Goal: Information Seeking & Learning: Check status

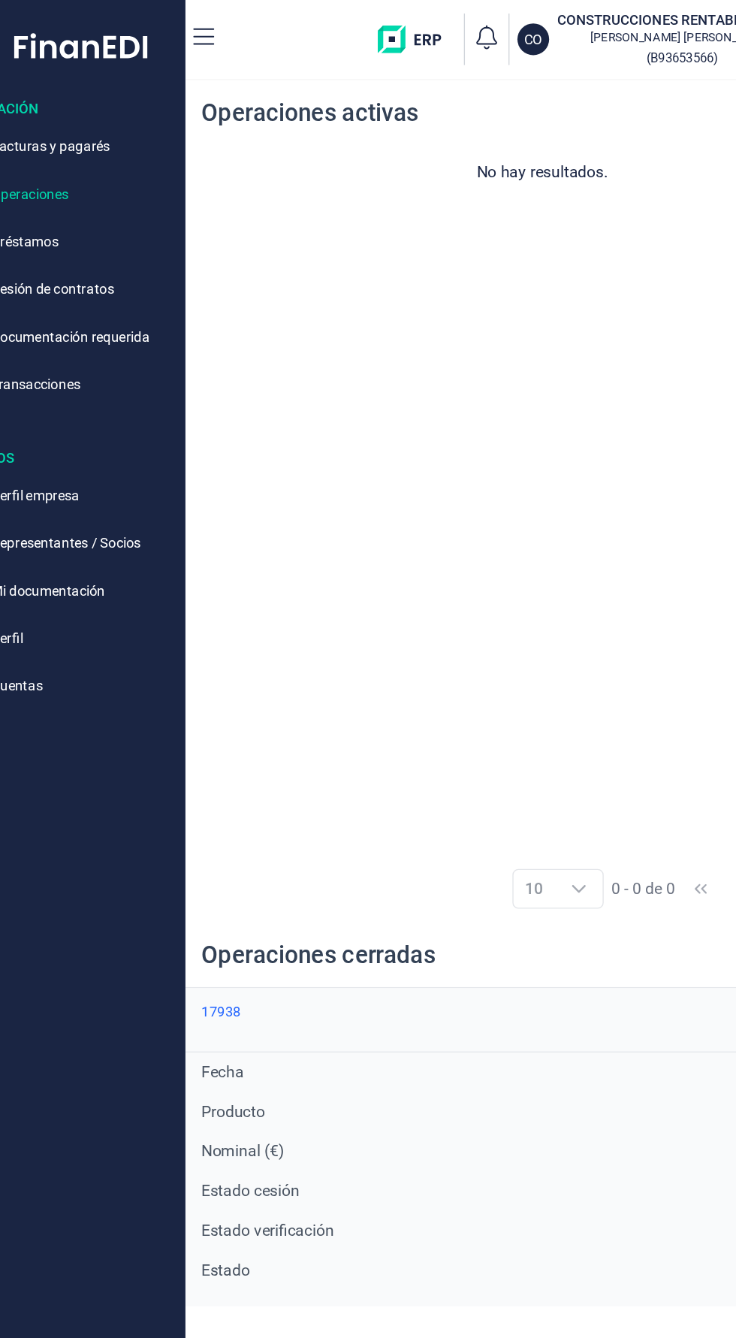
click at [231, 766] on div "17938" at bounding box center [222, 767] width 30 height 12
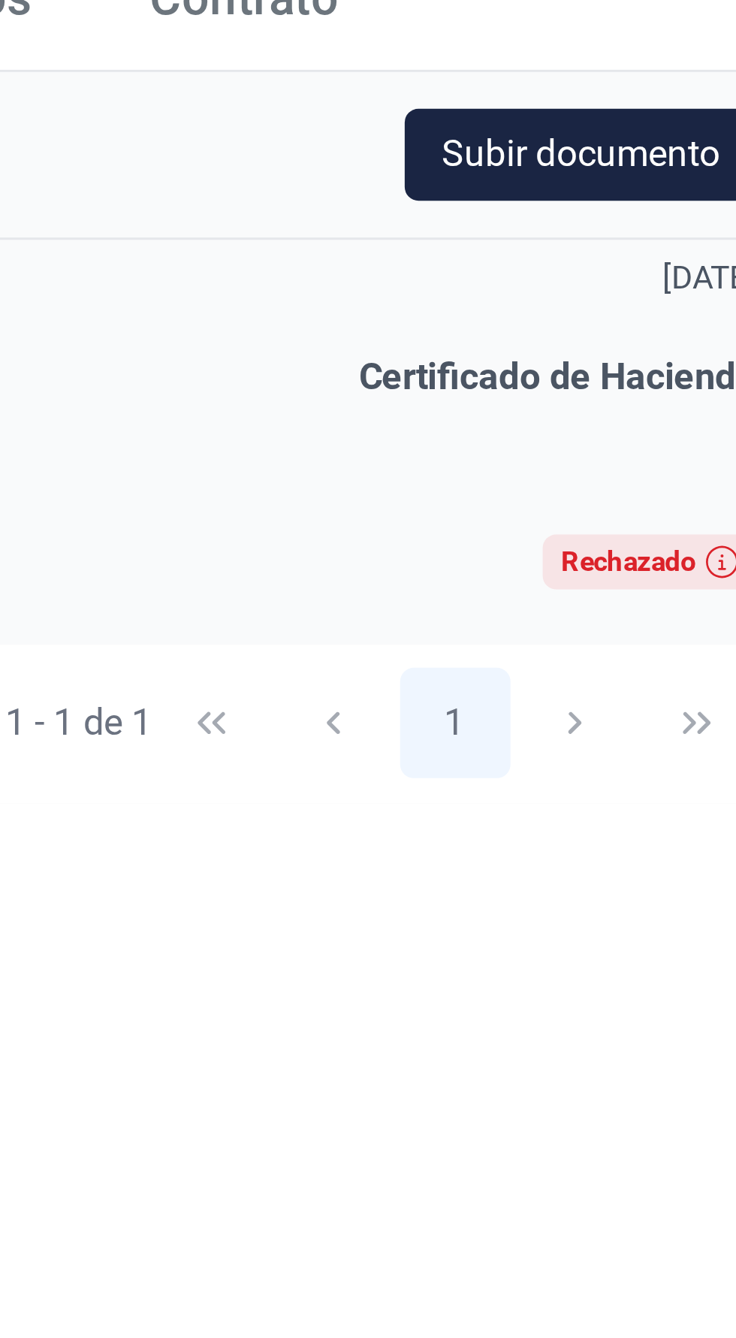
click at [678, 364] on div "Rechazado" at bounding box center [682, 360] width 44 height 9
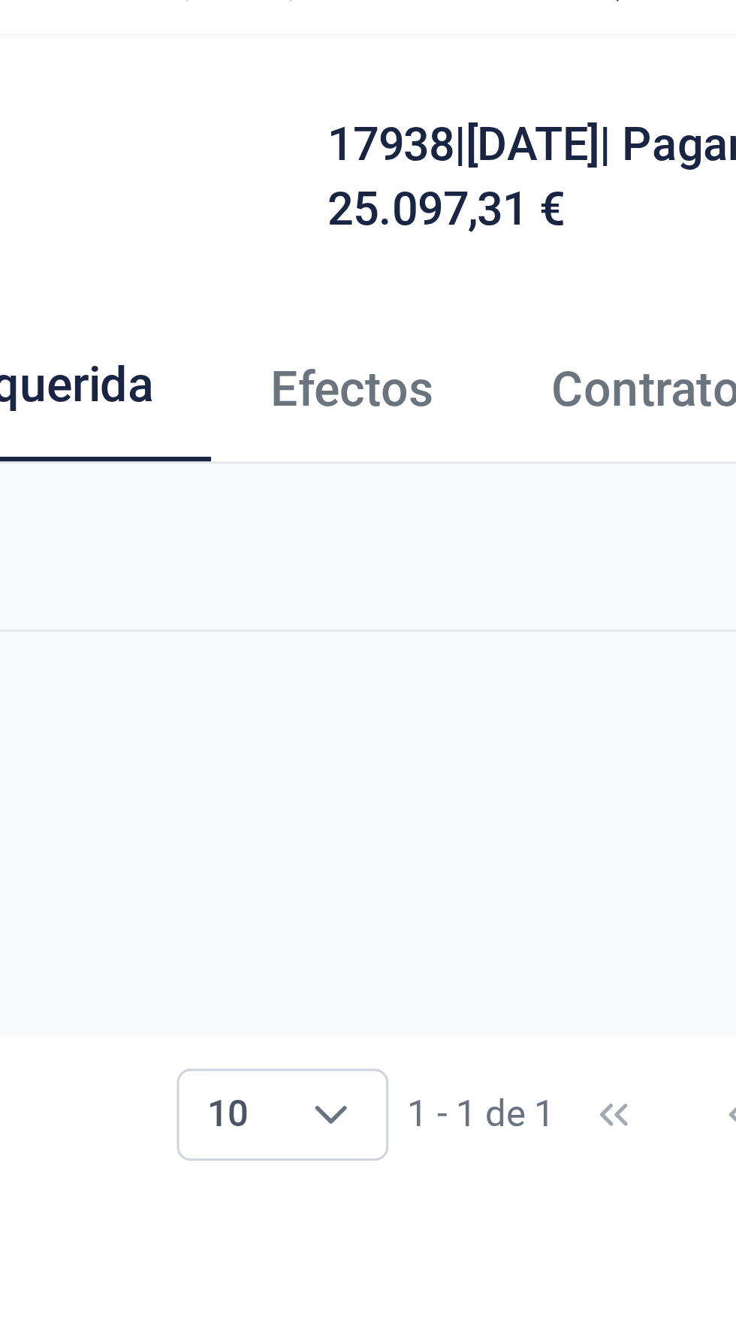
click at [466, 177] on span "Efectos" at bounding box center [460, 177] width 53 height 16
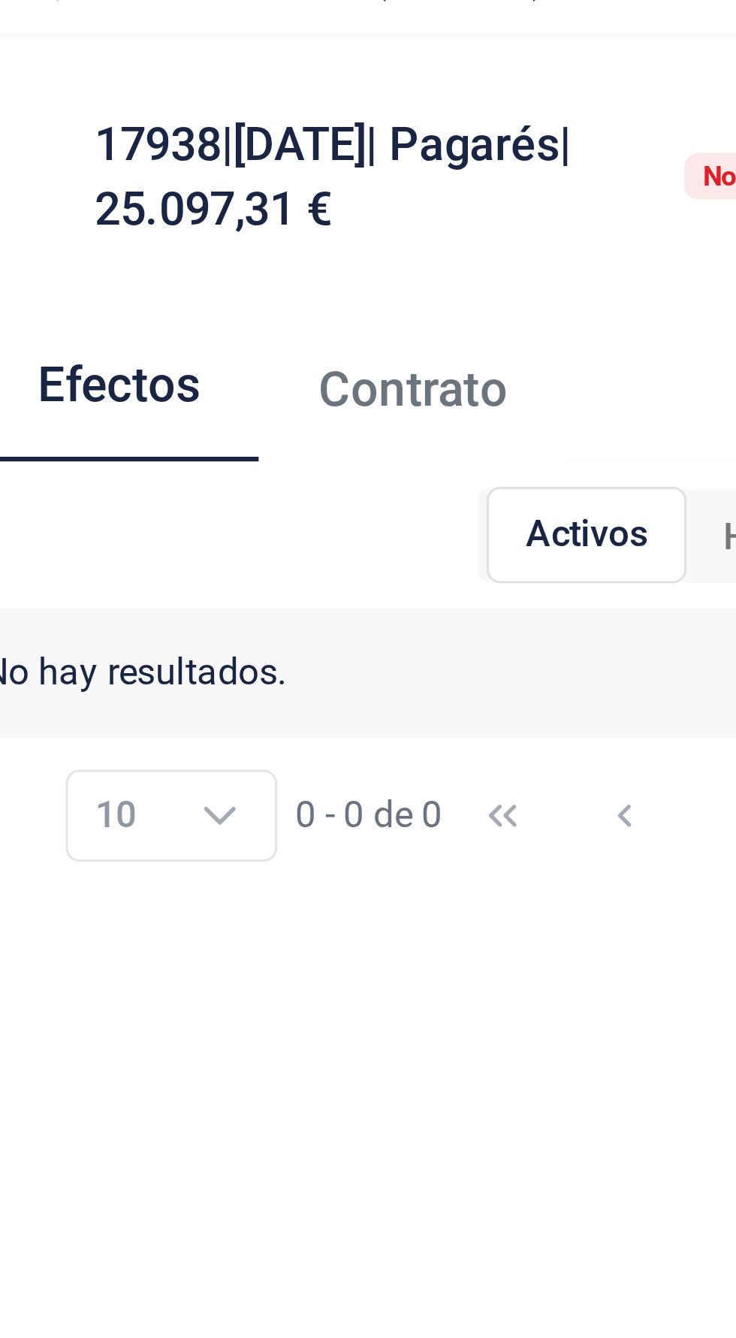
click at [567, 181] on span "Contrato" at bounding box center [557, 177] width 62 height 16
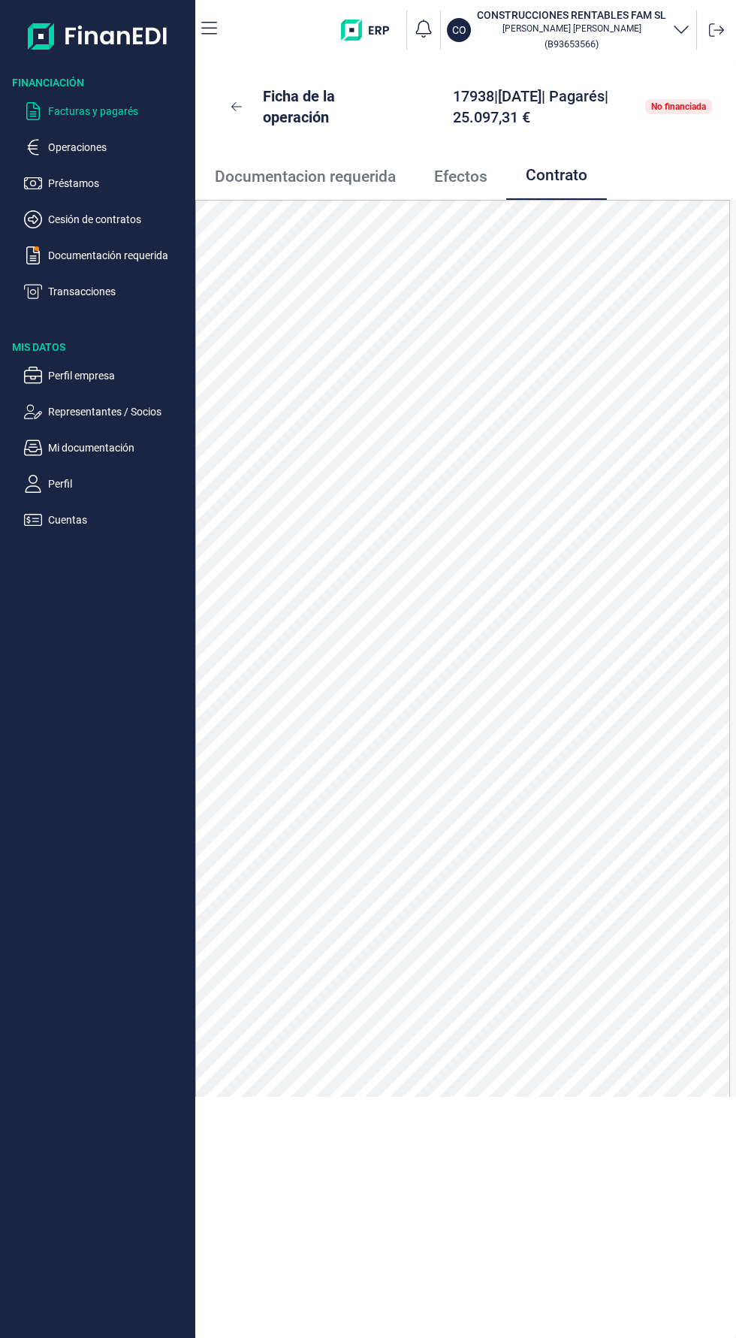
click at [86, 116] on p "Facturas y pagarés" at bounding box center [118, 111] width 141 height 18
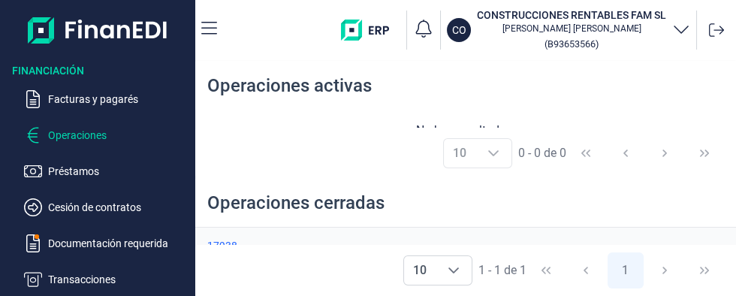
click at [233, 240] on div "17938" at bounding box center [222, 246] width 30 height 12
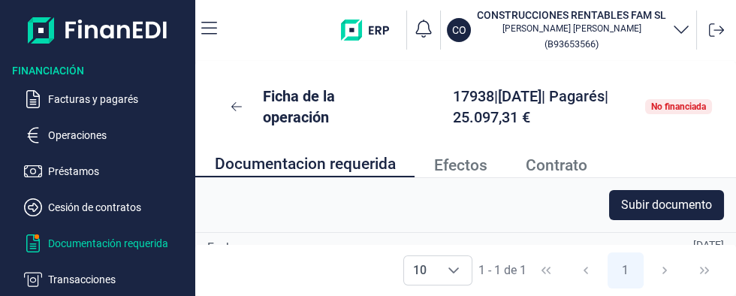
click at [105, 239] on p "Documentación requerida" at bounding box center [118, 243] width 141 height 18
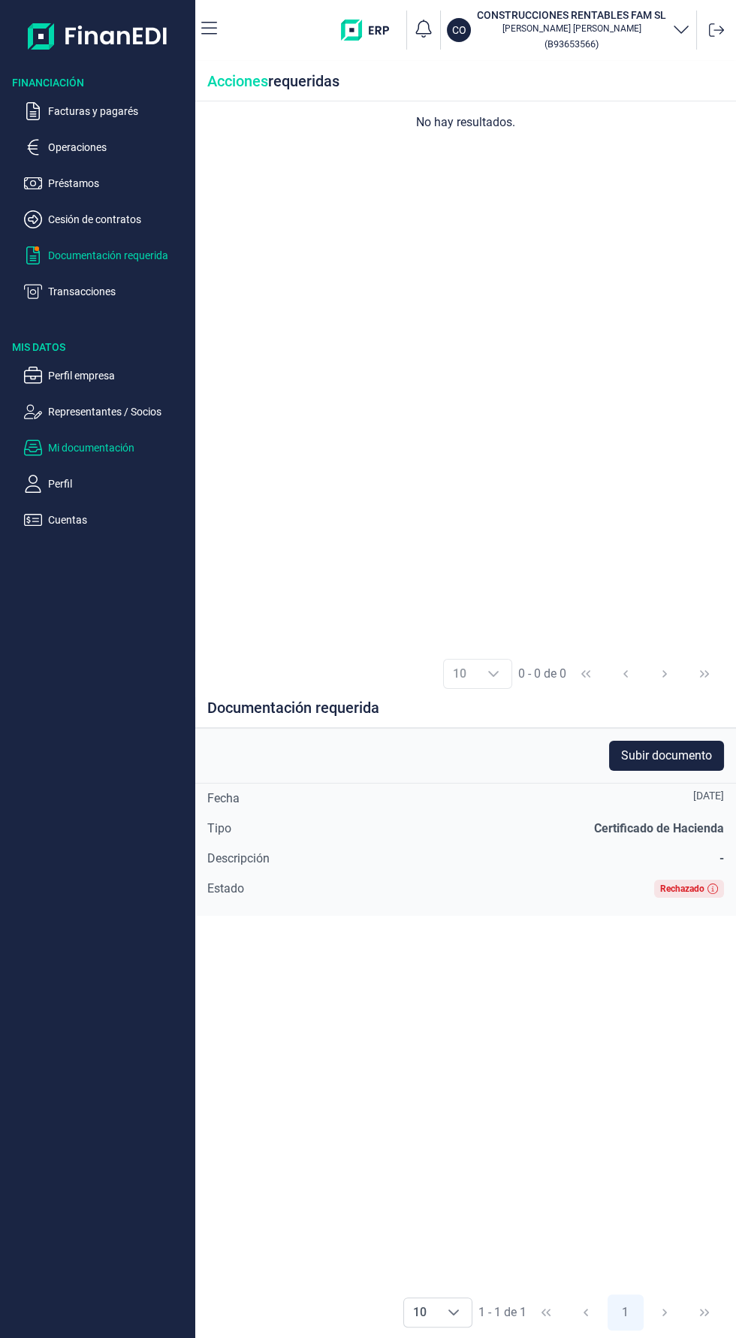
click at [119, 295] on p "Mi documentación" at bounding box center [118, 448] width 141 height 18
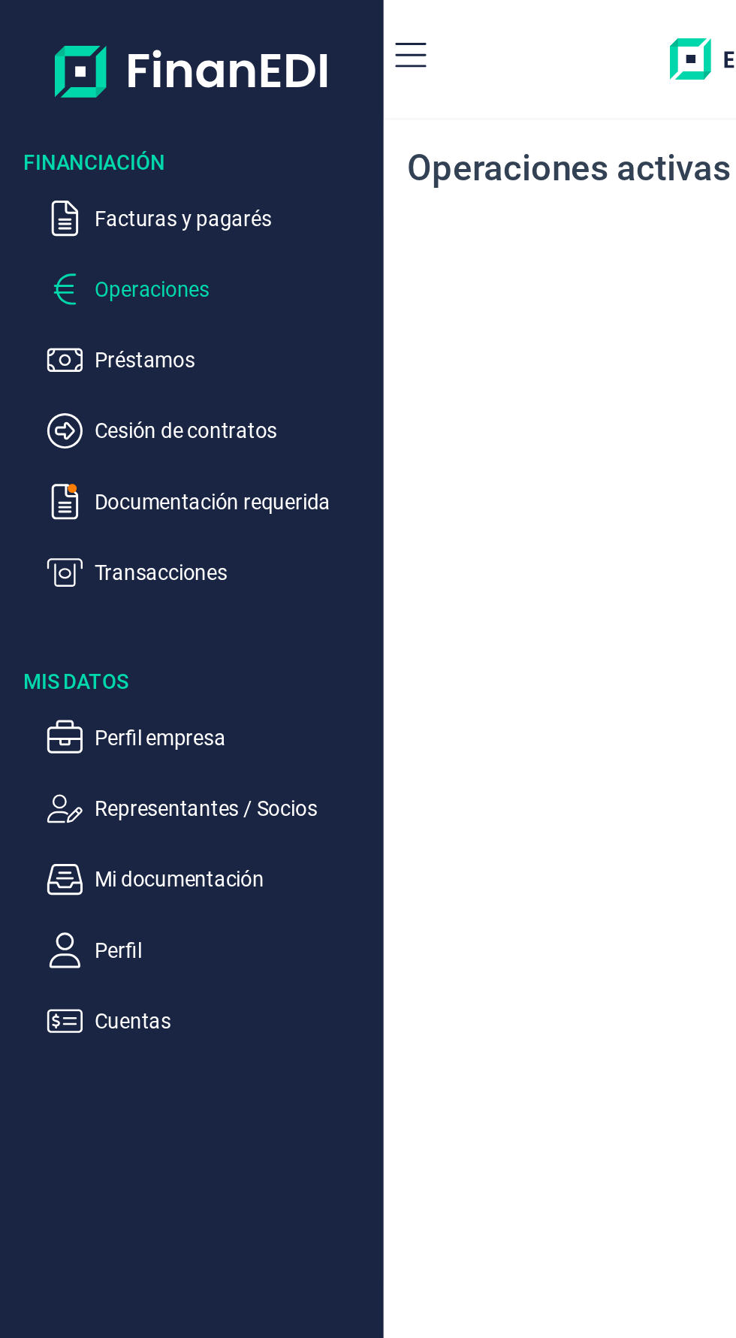
click at [89, 146] on p "Operaciones" at bounding box center [118, 147] width 141 height 18
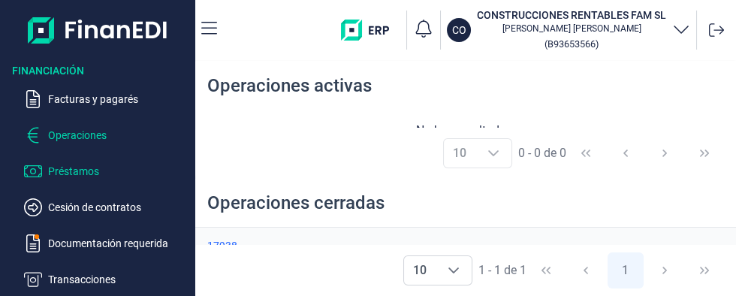
click at [79, 175] on p "Préstamos" at bounding box center [118, 171] width 141 height 18
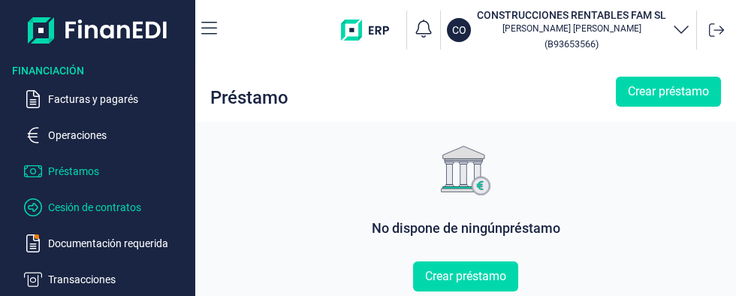
click at [86, 207] on p "Cesión de contratos" at bounding box center [118, 207] width 141 height 18
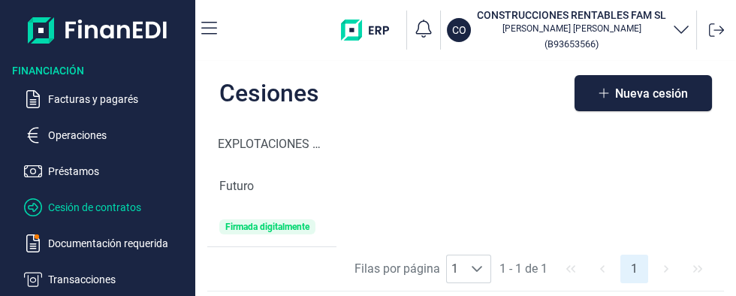
scroll to position [10, 0]
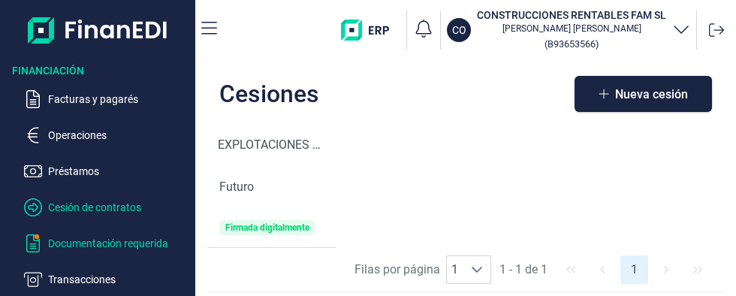
click at [95, 246] on p "Documentación requerida" at bounding box center [118, 243] width 141 height 18
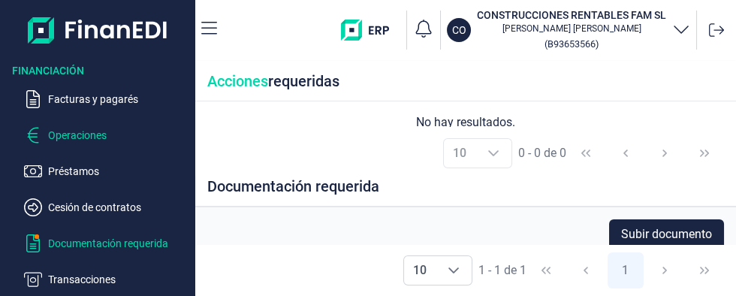
click at [67, 140] on p "Operaciones" at bounding box center [118, 135] width 141 height 18
